Goal: Information Seeking & Learning: Learn about a topic

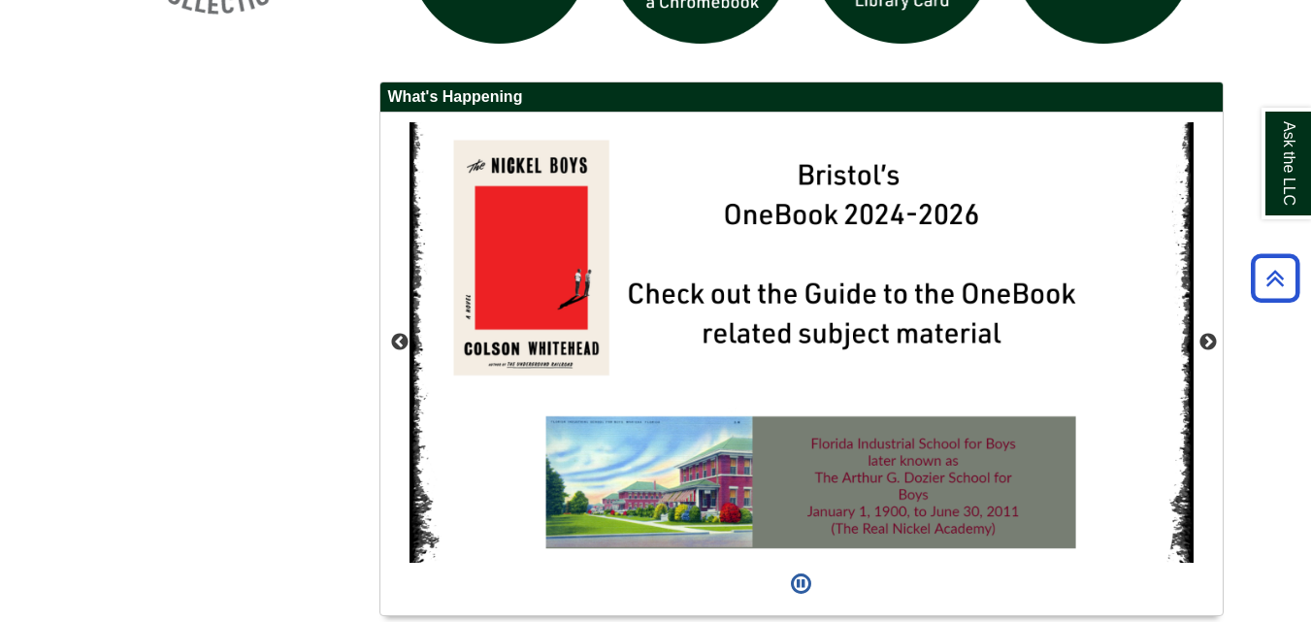
scroll to position [1704, 0]
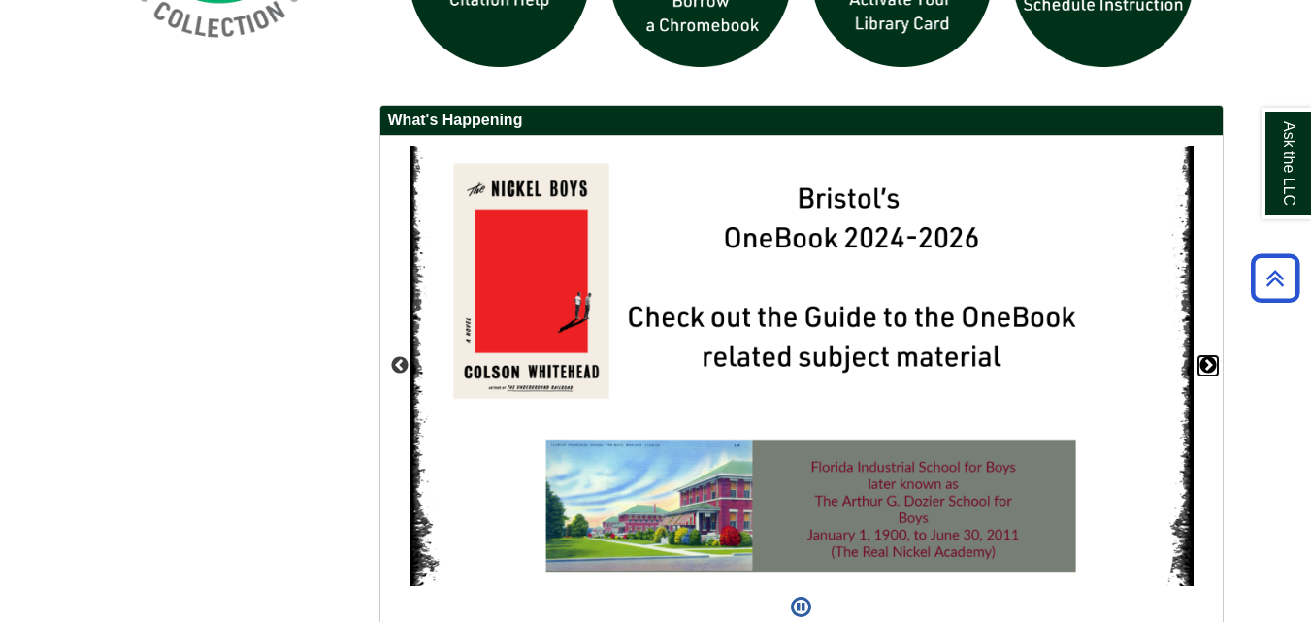
click at [1209, 364] on button "Next" at bounding box center [1208, 365] width 19 height 19
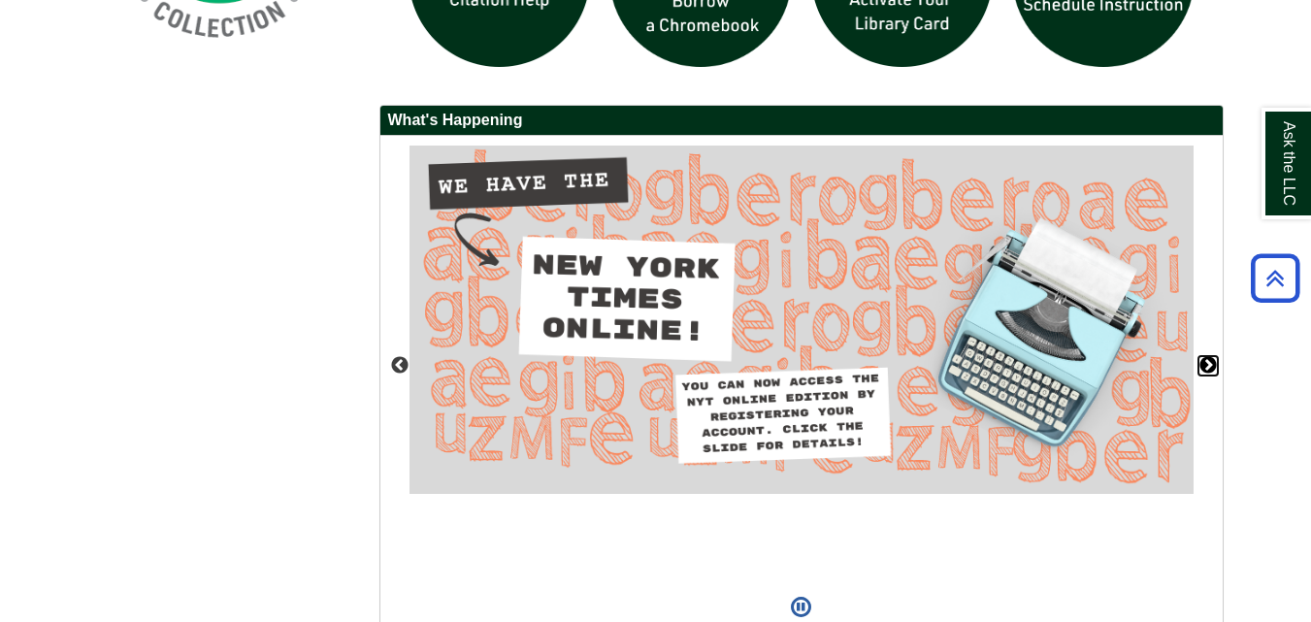
click at [1209, 364] on button "Next" at bounding box center [1208, 365] width 19 height 19
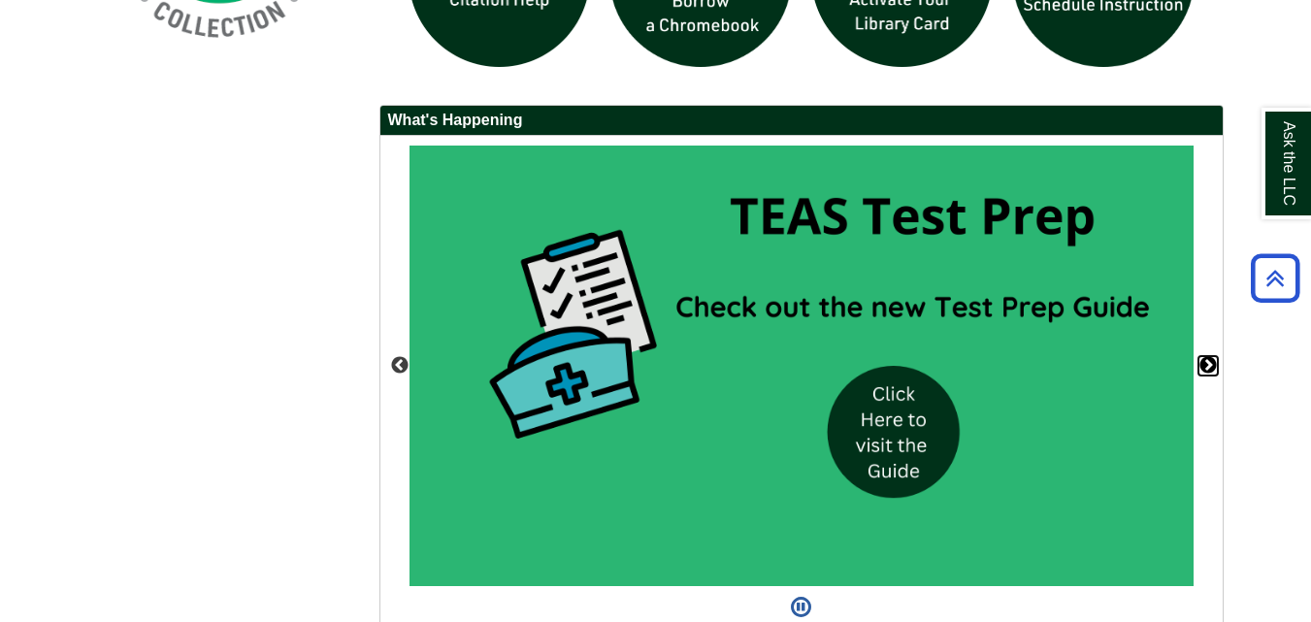
click at [1209, 360] on button "Next" at bounding box center [1208, 365] width 19 height 19
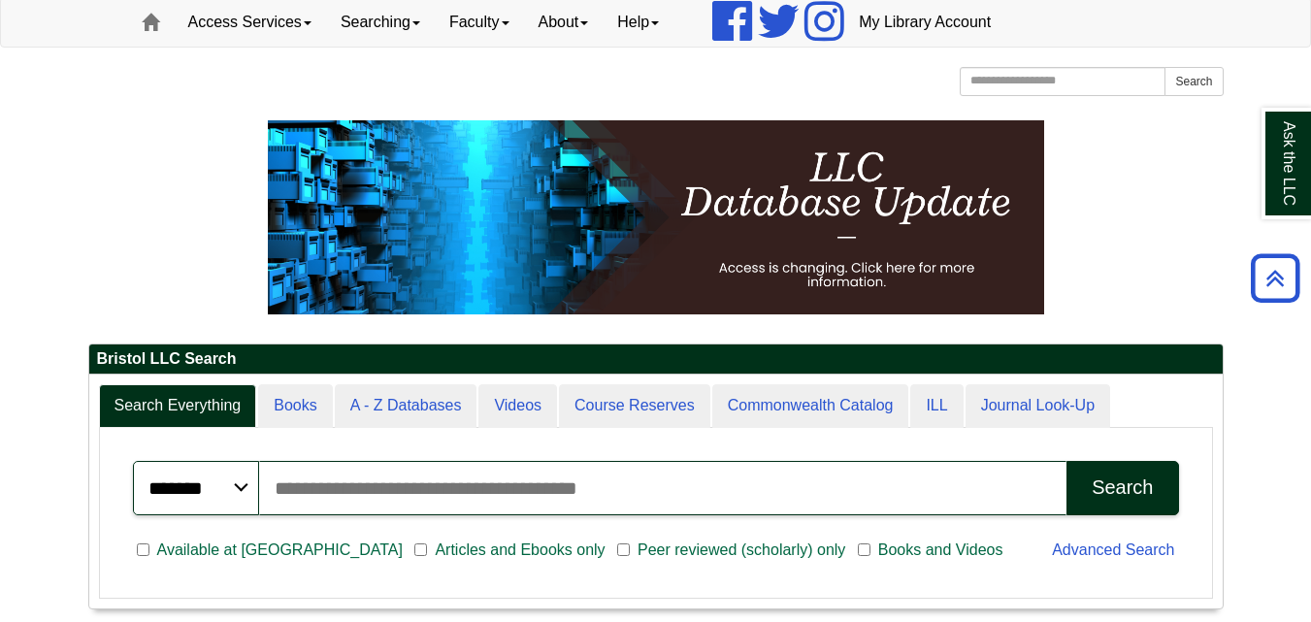
scroll to position [53, 0]
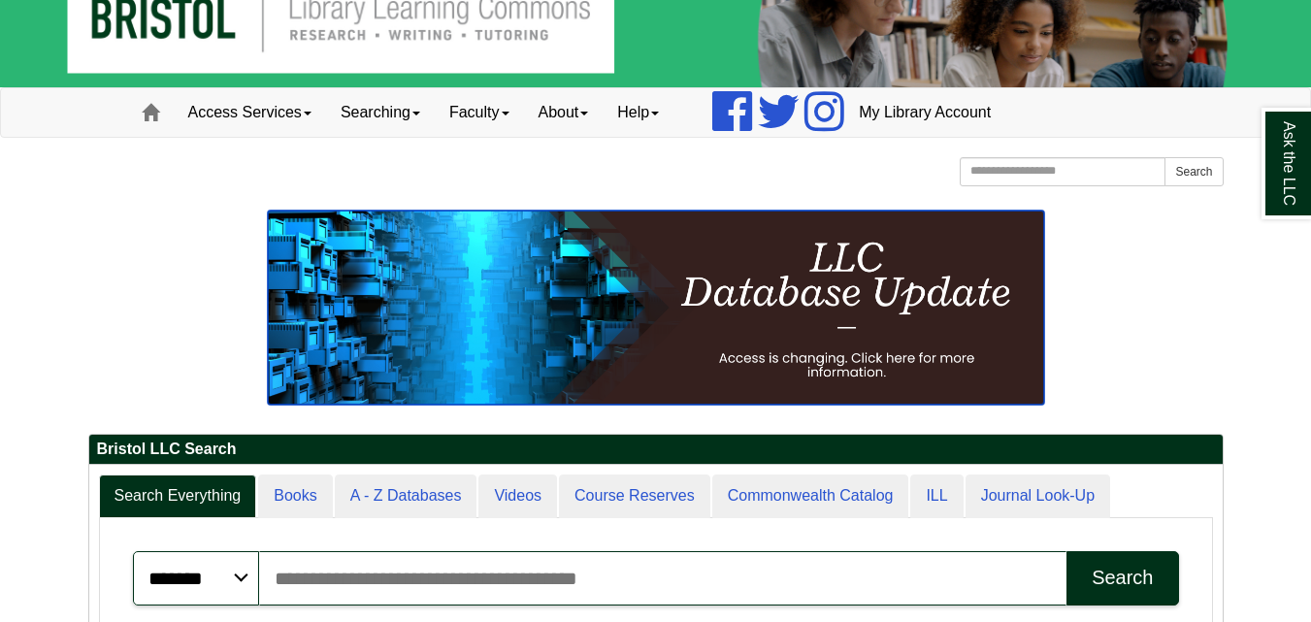
click at [931, 250] on img at bounding box center [656, 308] width 777 height 194
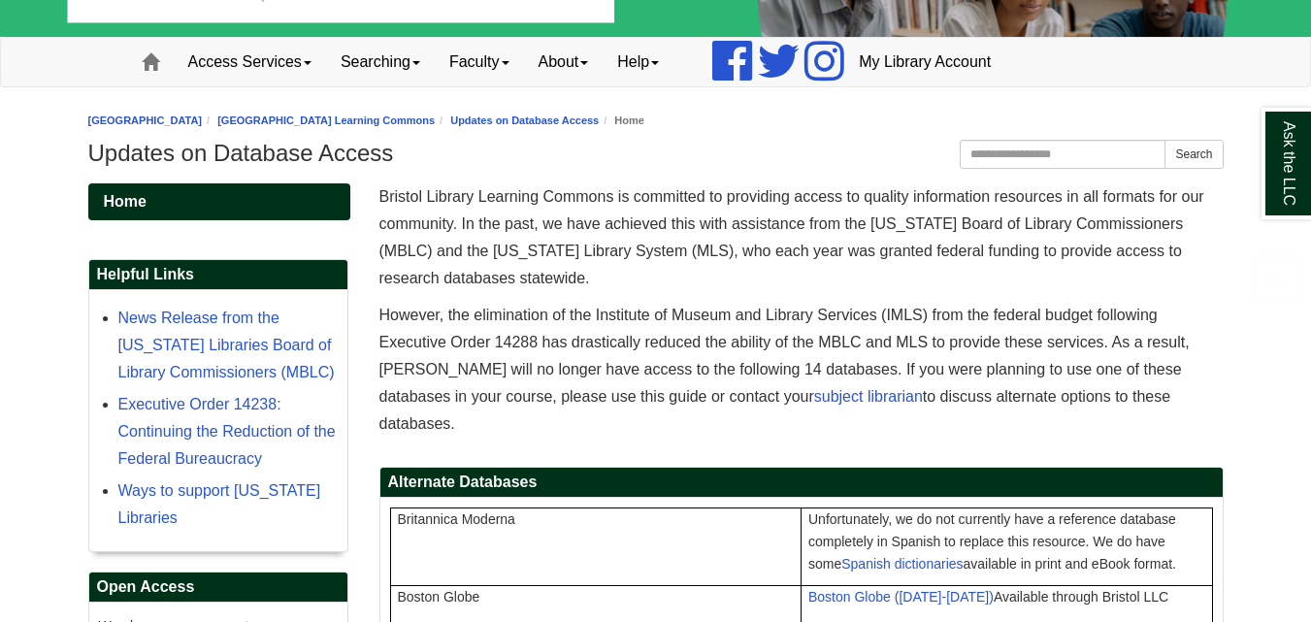
scroll to position [388, 0]
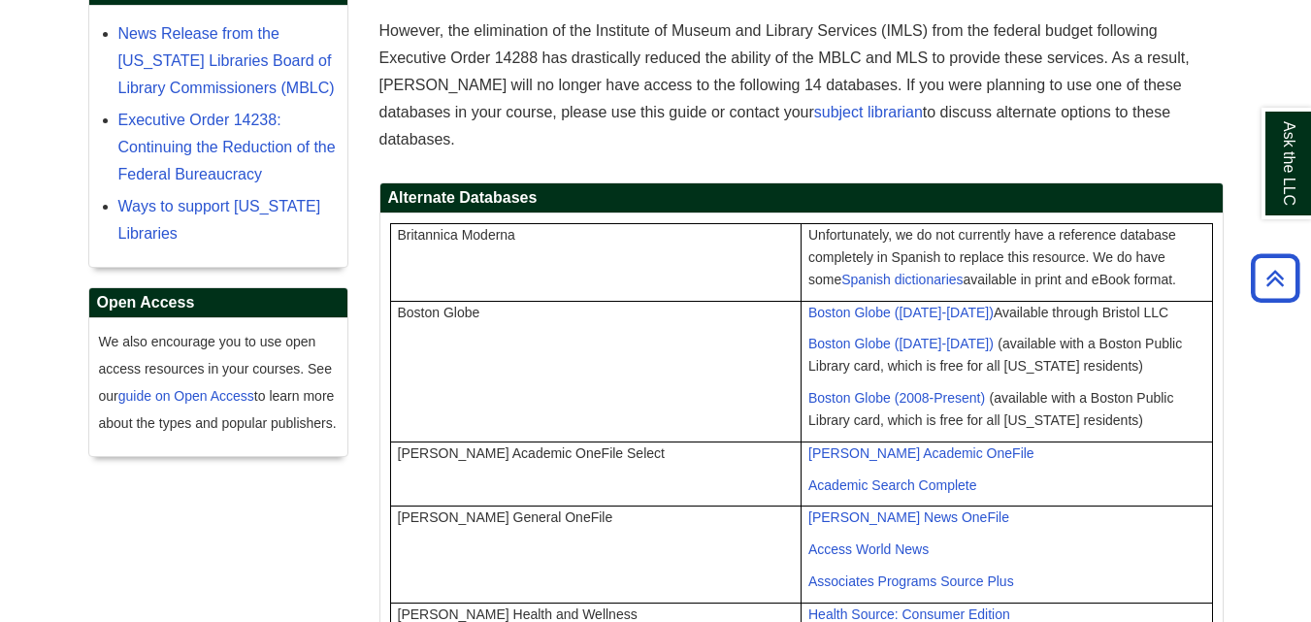
drag, startPoint x: 1244, startPoint y: 327, endPoint x: 1245, endPoint y: 116, distance: 211.6
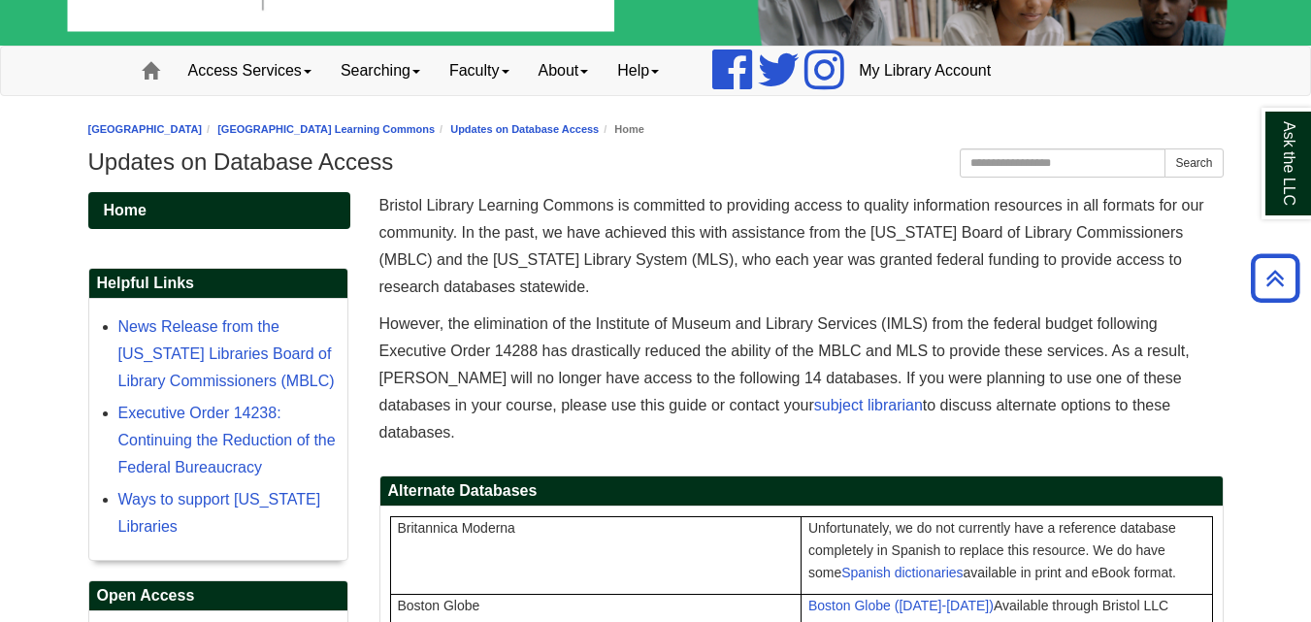
scroll to position [0, 0]
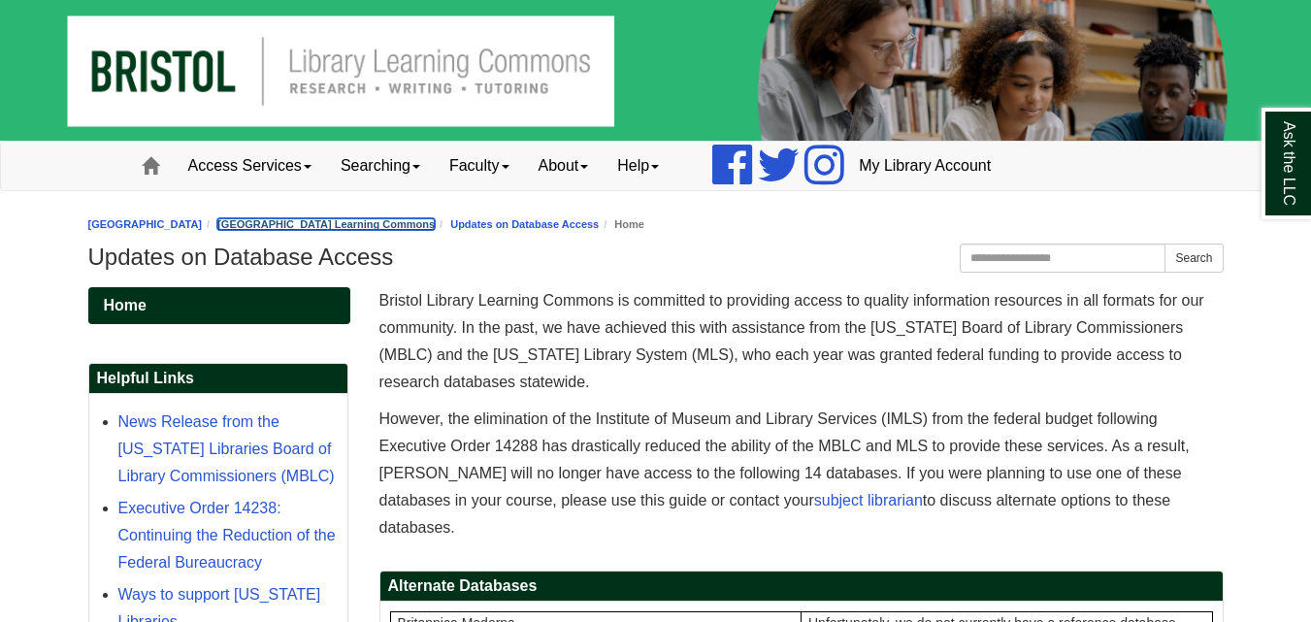
click at [435, 224] on link "[GEOGRAPHIC_DATA] Learning Commons" at bounding box center [325, 224] width 217 height 12
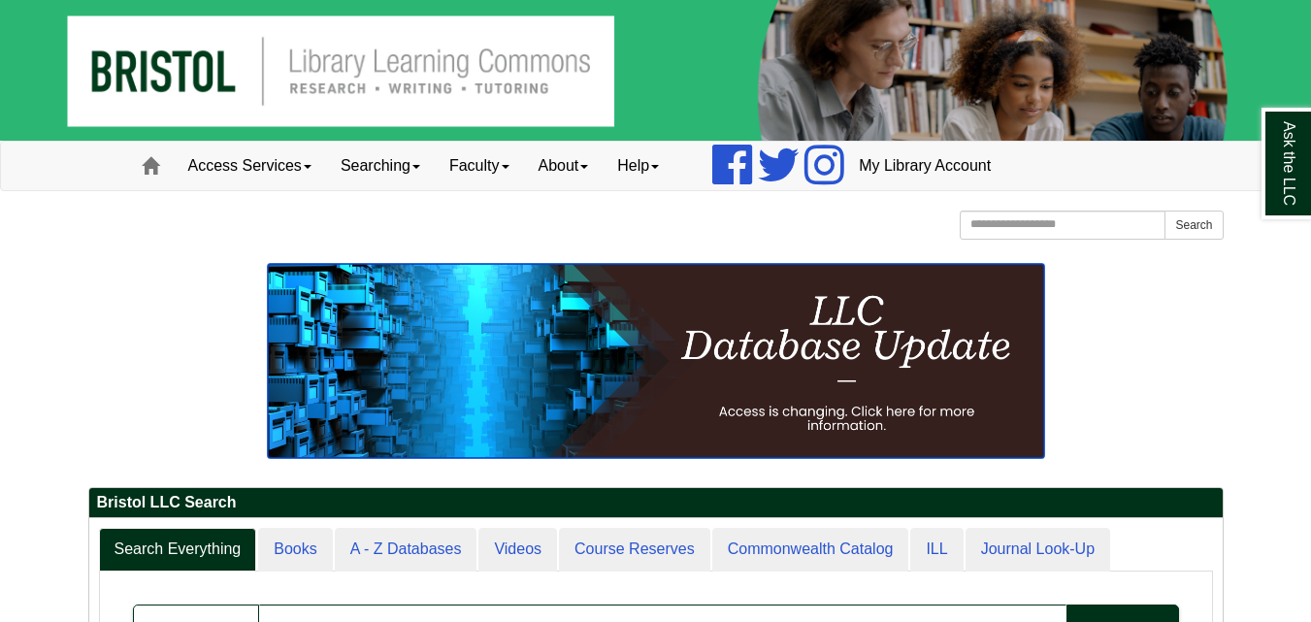
click at [630, 334] on img at bounding box center [656, 361] width 777 height 194
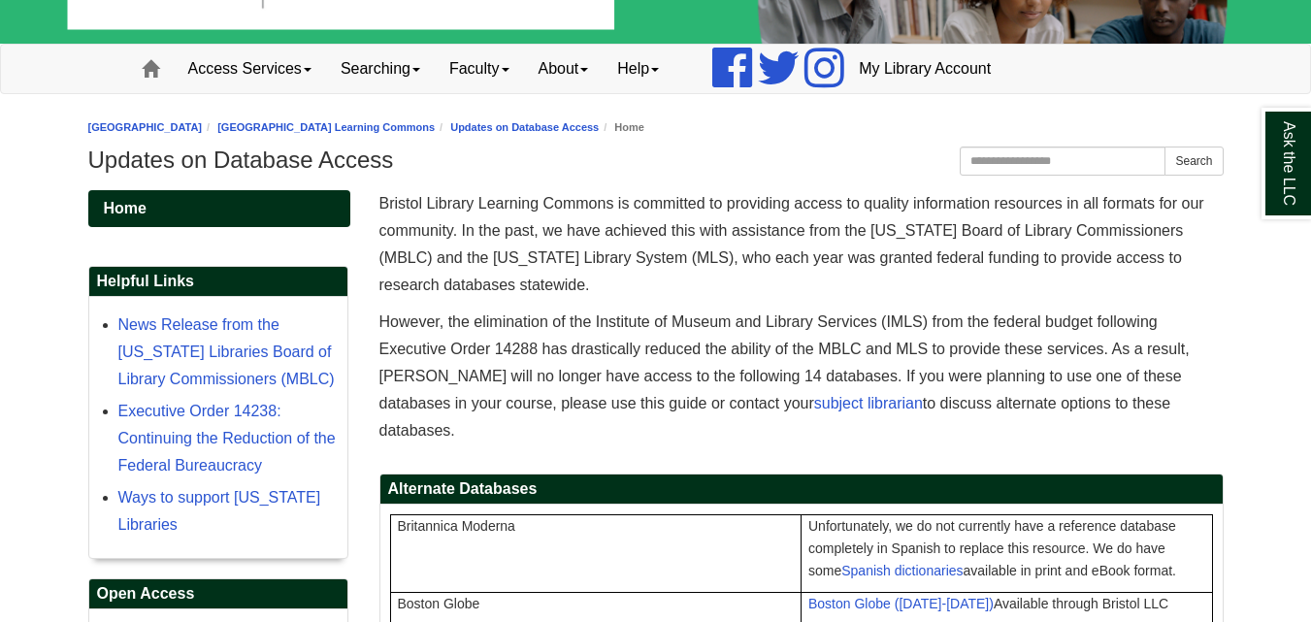
scroll to position [194, 0]
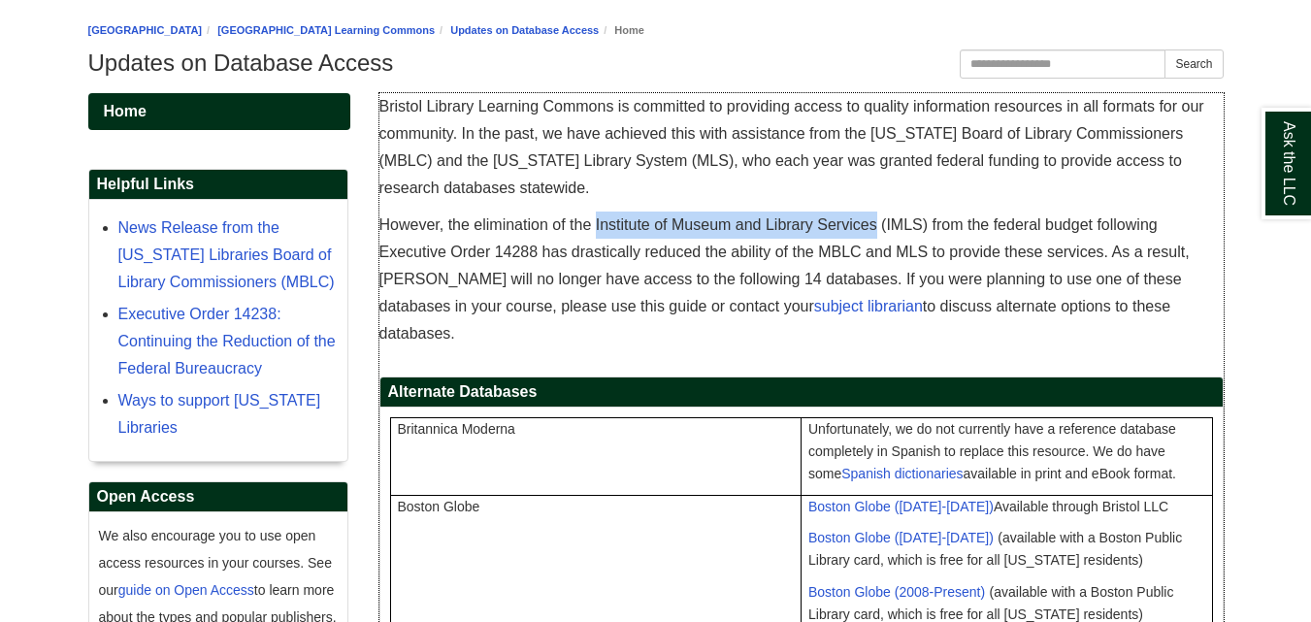
drag, startPoint x: 596, startPoint y: 223, endPoint x: 876, endPoint y: 231, distance: 279.7
click at [876, 231] on span "However, the elimination of the Institute of Museum and Library Services (IMLS)…" at bounding box center [785, 278] width 811 height 125
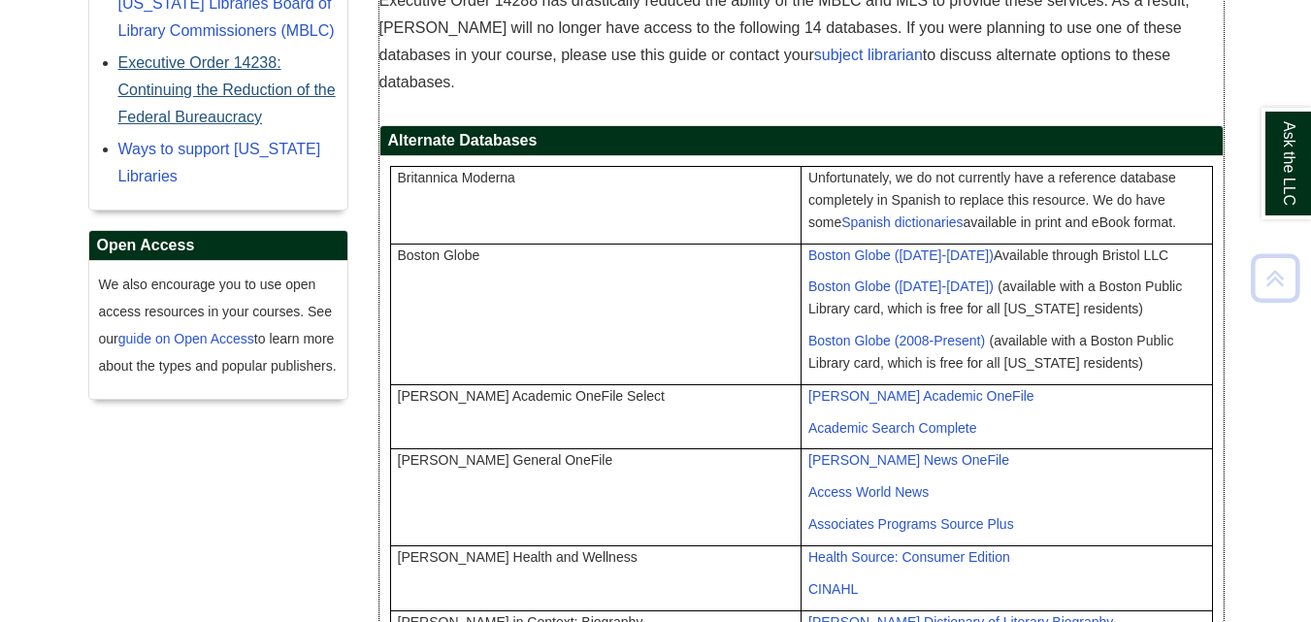
scroll to position [485, 0]
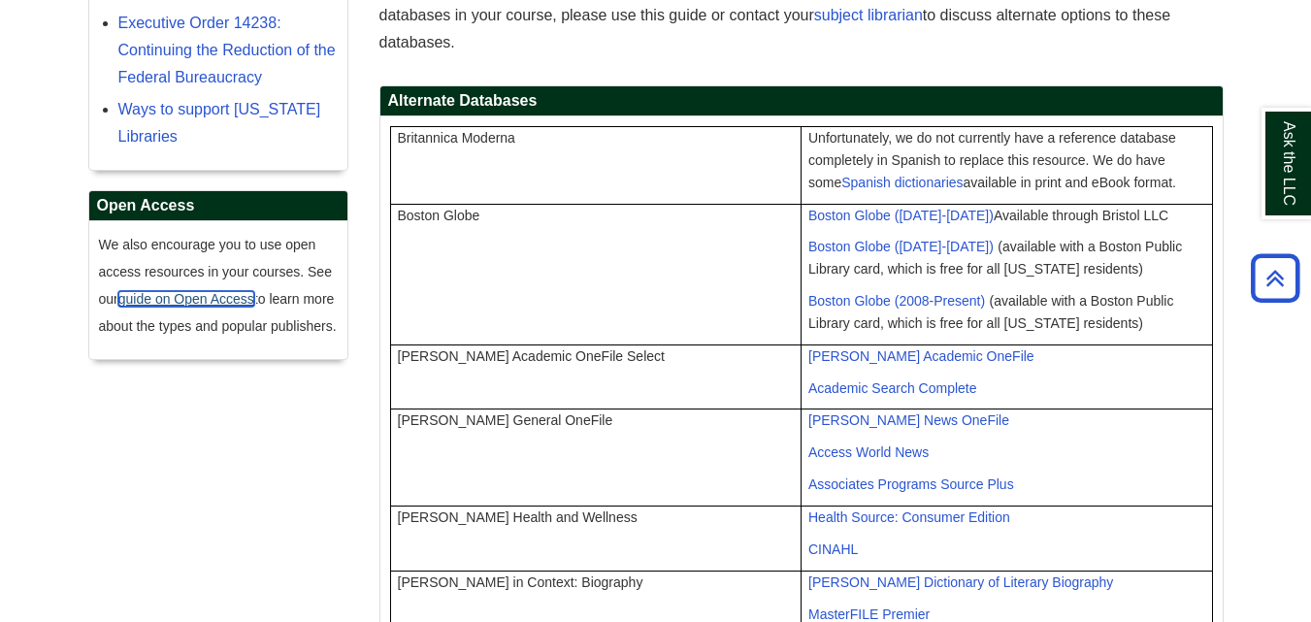
click at [186, 307] on link "guide on Open Access" at bounding box center [186, 299] width 136 height 16
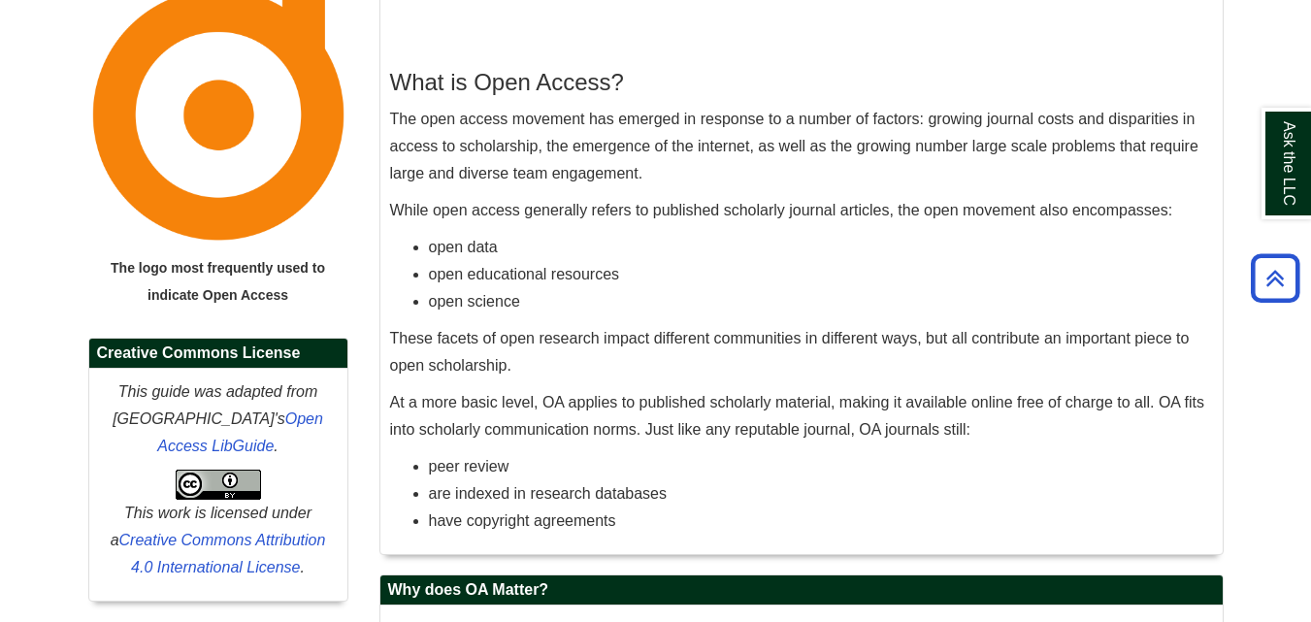
scroll to position [143, 0]
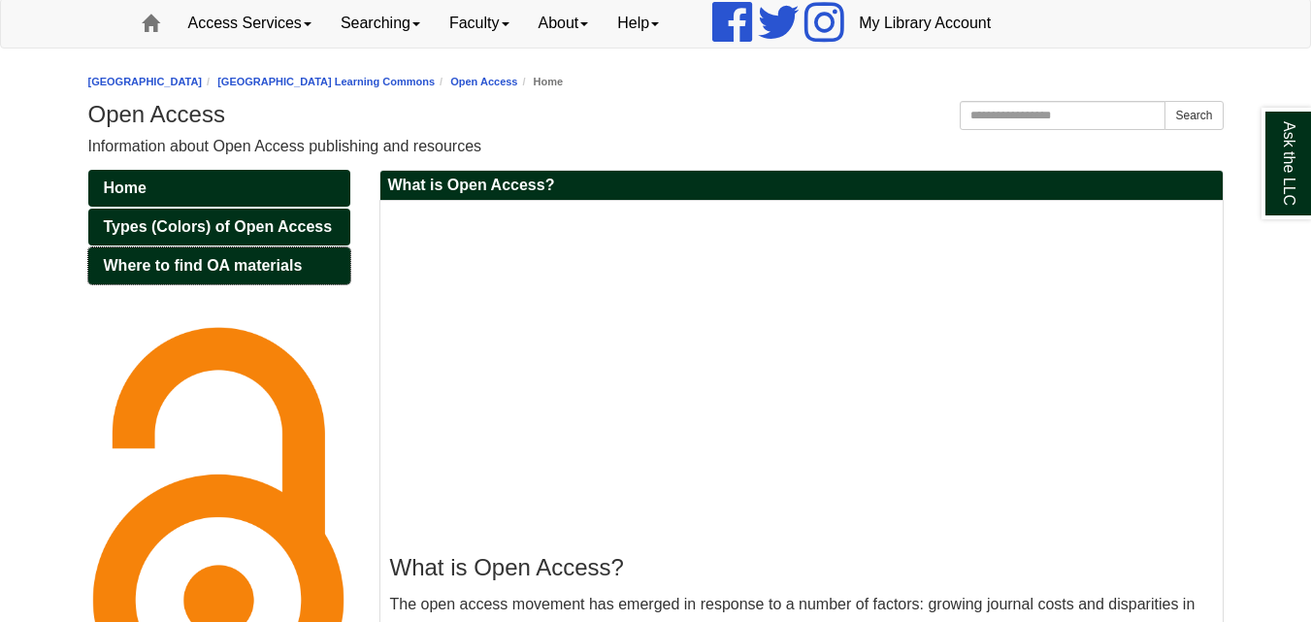
click at [290, 264] on span "Where to find OA materials" at bounding box center [203, 265] width 199 height 17
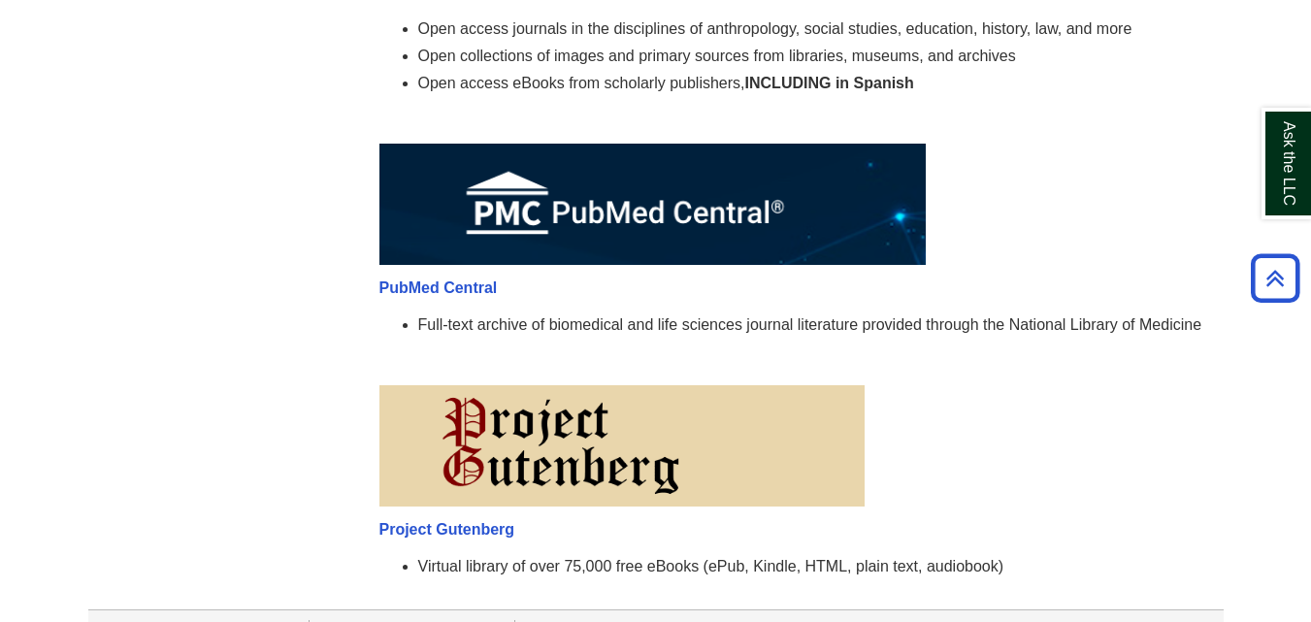
scroll to position [1217, 0]
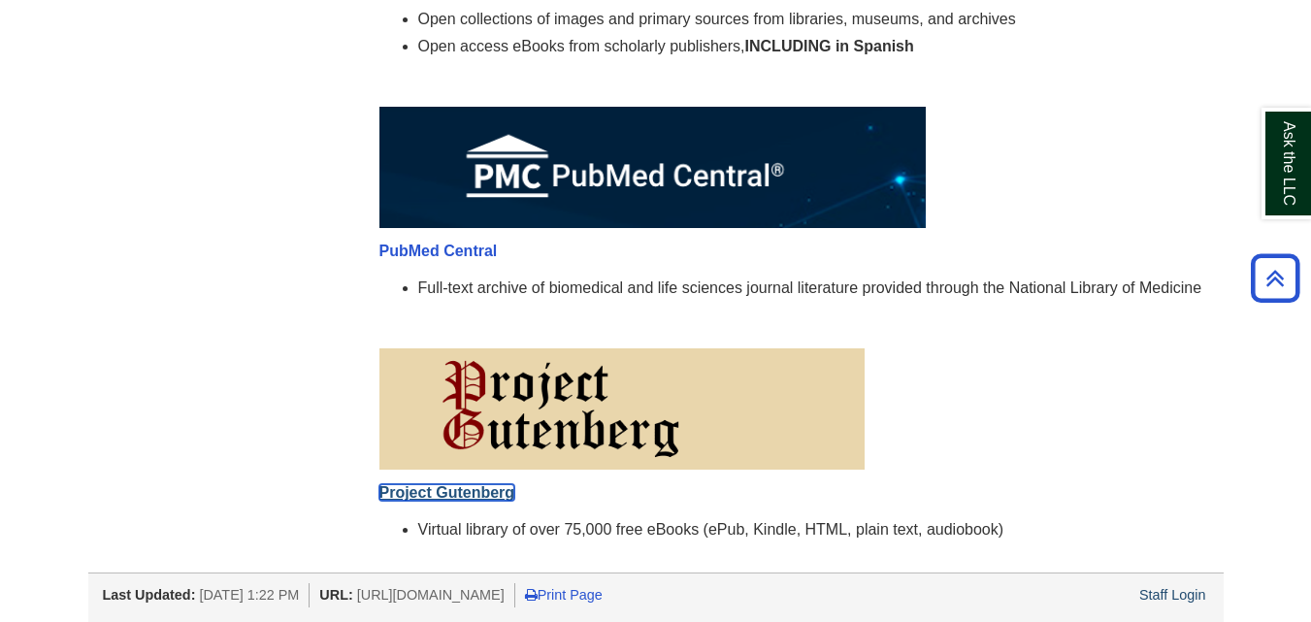
click at [483, 493] on span "Project Gutenberg" at bounding box center [448, 492] width 136 height 17
